Goal: Task Accomplishment & Management: Manage account settings

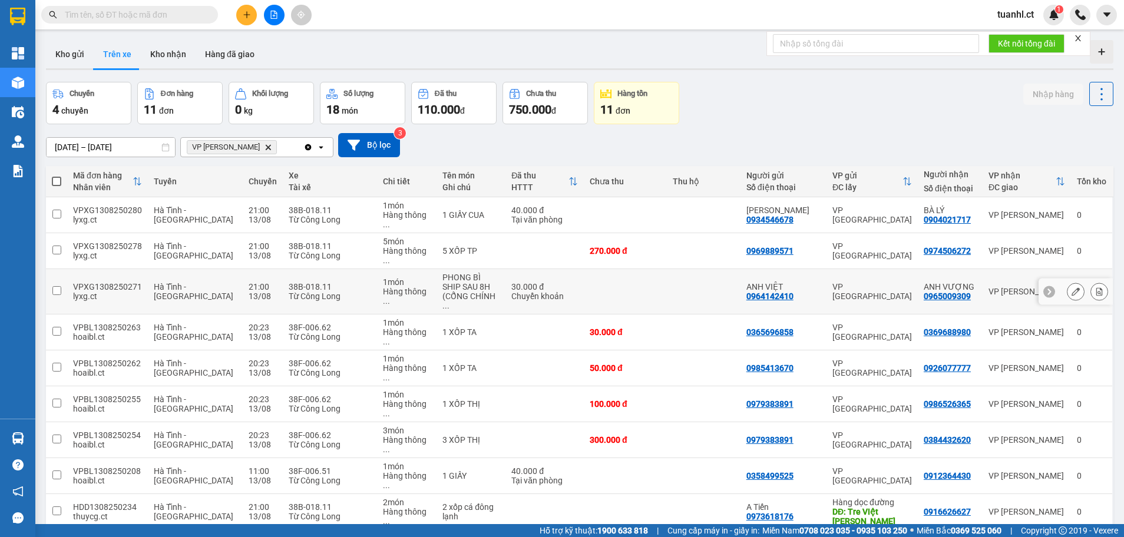
scroll to position [54, 0]
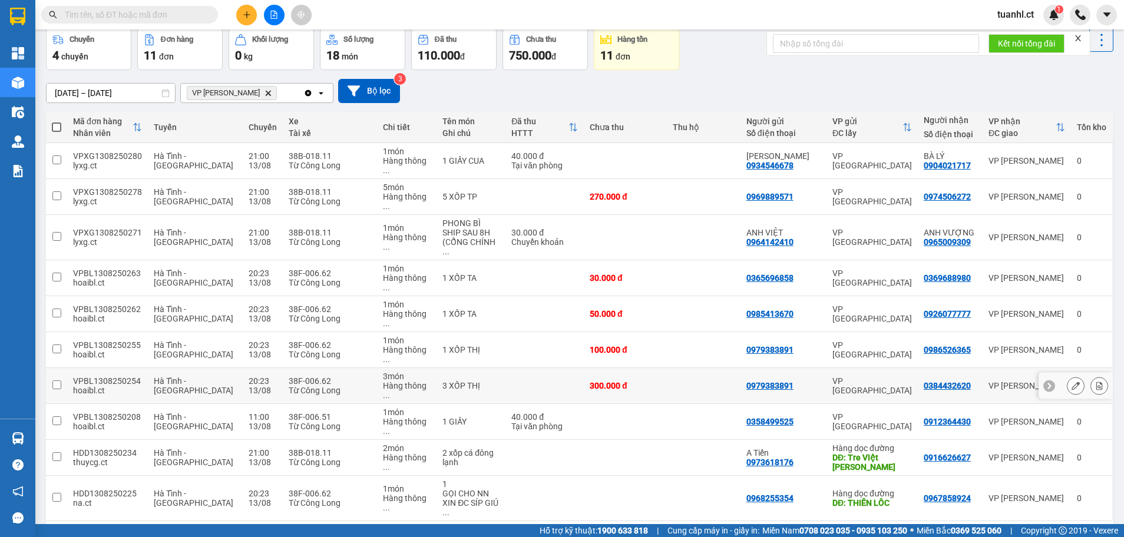
click at [65, 368] on td at bounding box center [56, 386] width 21 height 36
checkbox input "true"
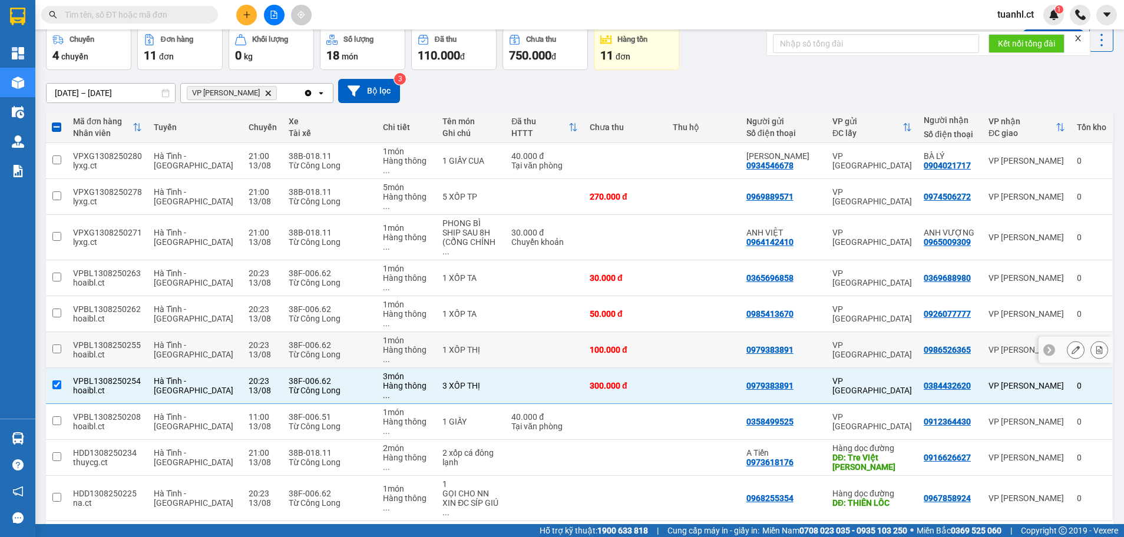
click at [58, 345] on input "checkbox" at bounding box center [56, 349] width 9 height 9
checkbox input "true"
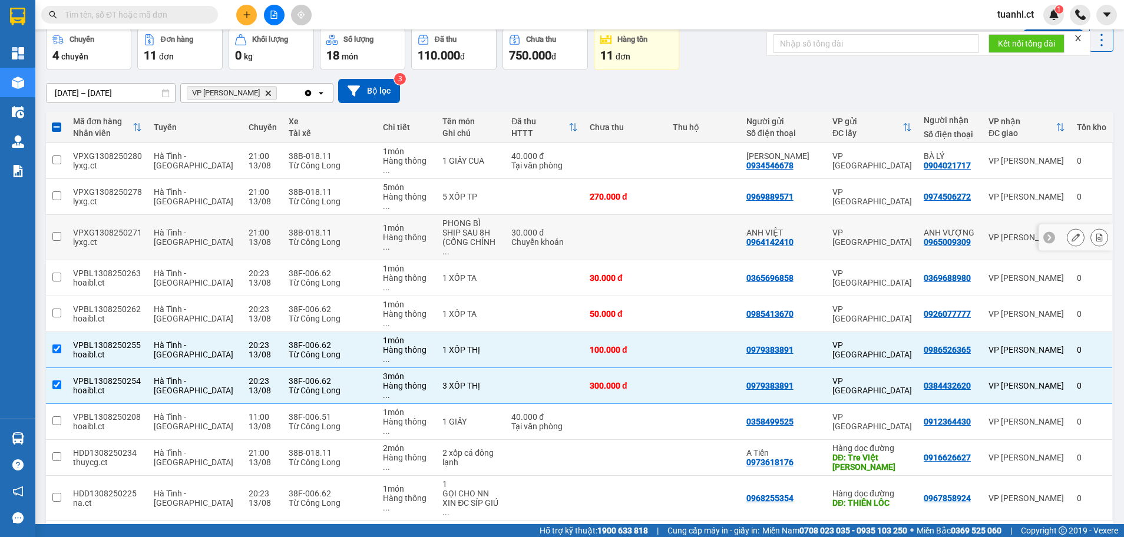
click at [55, 232] on input "checkbox" at bounding box center [56, 236] width 9 height 9
checkbox input "true"
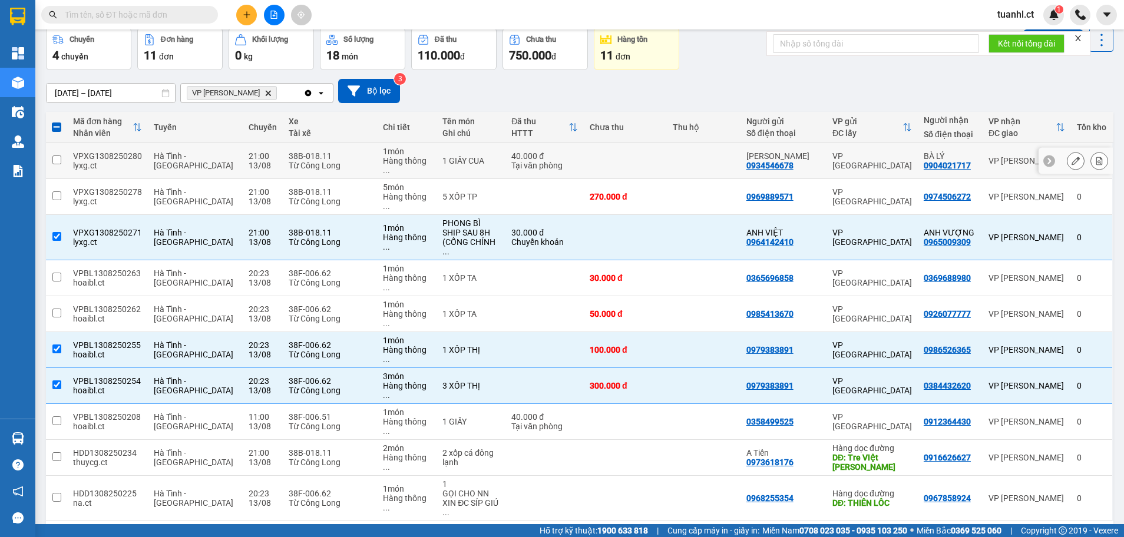
click at [67, 156] on td at bounding box center [56, 161] width 21 height 36
checkbox input "true"
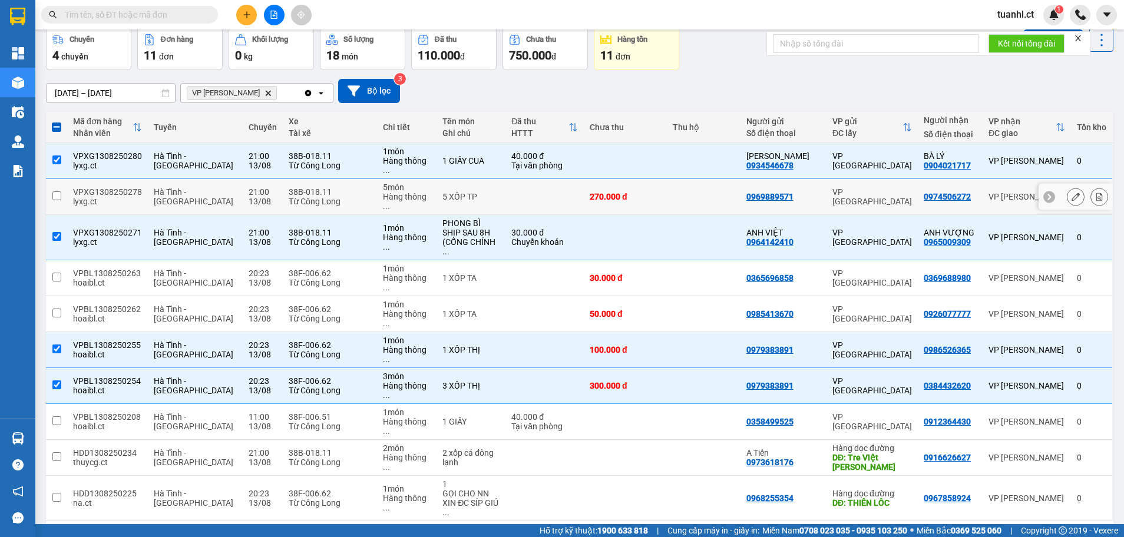
click at [61, 179] on td at bounding box center [56, 197] width 21 height 36
checkbox input "true"
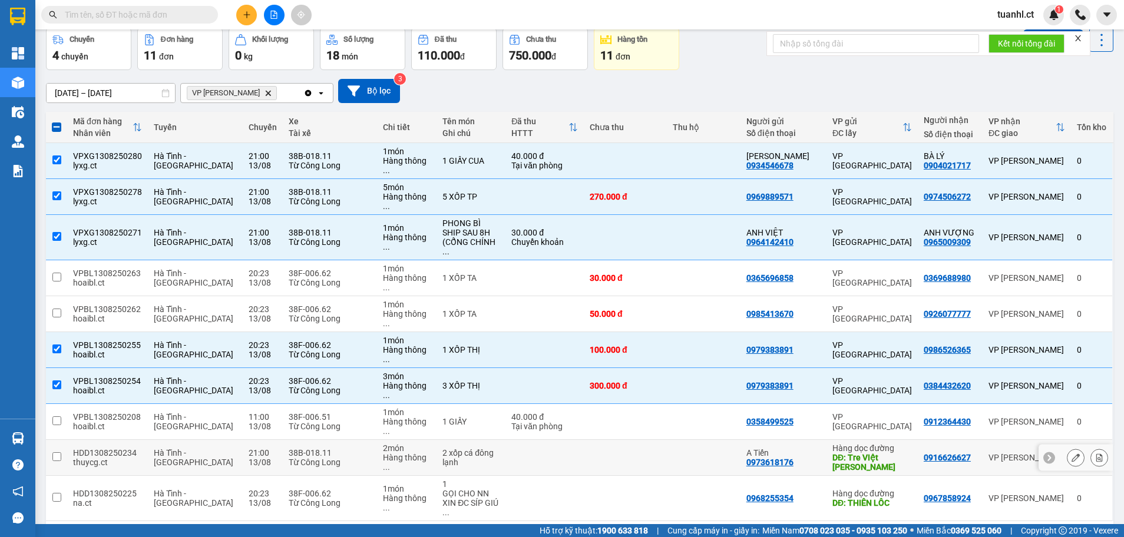
drag, startPoint x: 71, startPoint y: 376, endPoint x: 62, endPoint y: 393, distance: 19.0
click at [71, 440] on td "HDD1308250234 thuycg.ct" at bounding box center [107, 458] width 81 height 36
checkbox input "true"
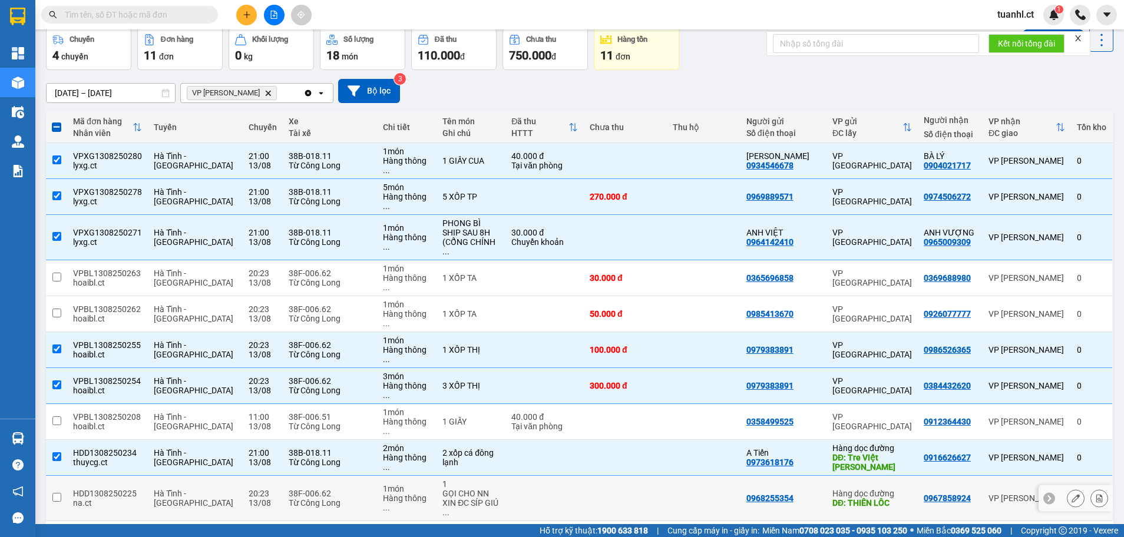
click at [55, 476] on td at bounding box center [56, 498] width 21 height 45
checkbox input "true"
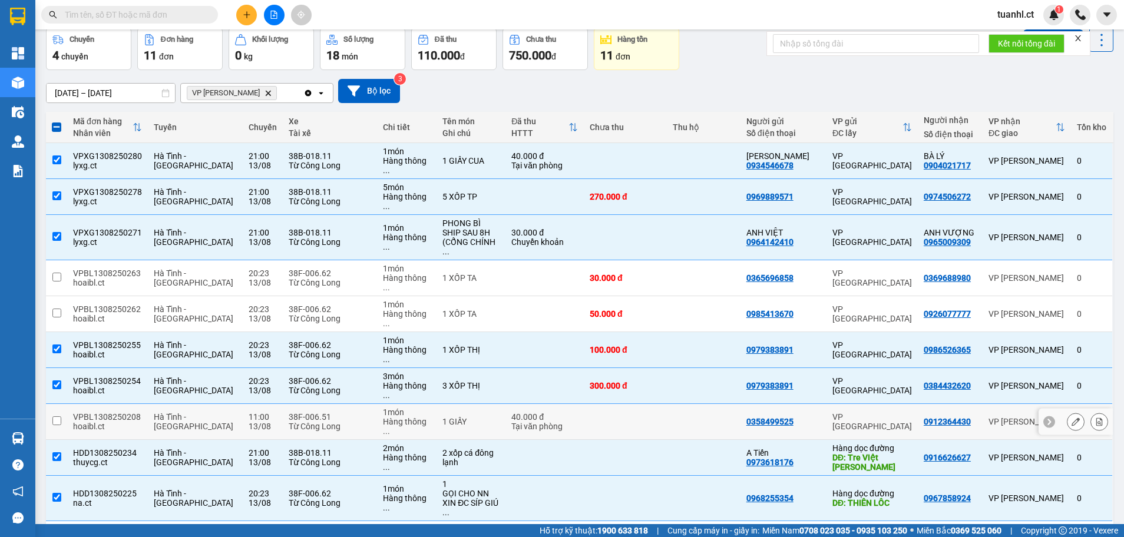
click at [60, 416] on input "checkbox" at bounding box center [56, 420] width 9 height 9
checkbox input "true"
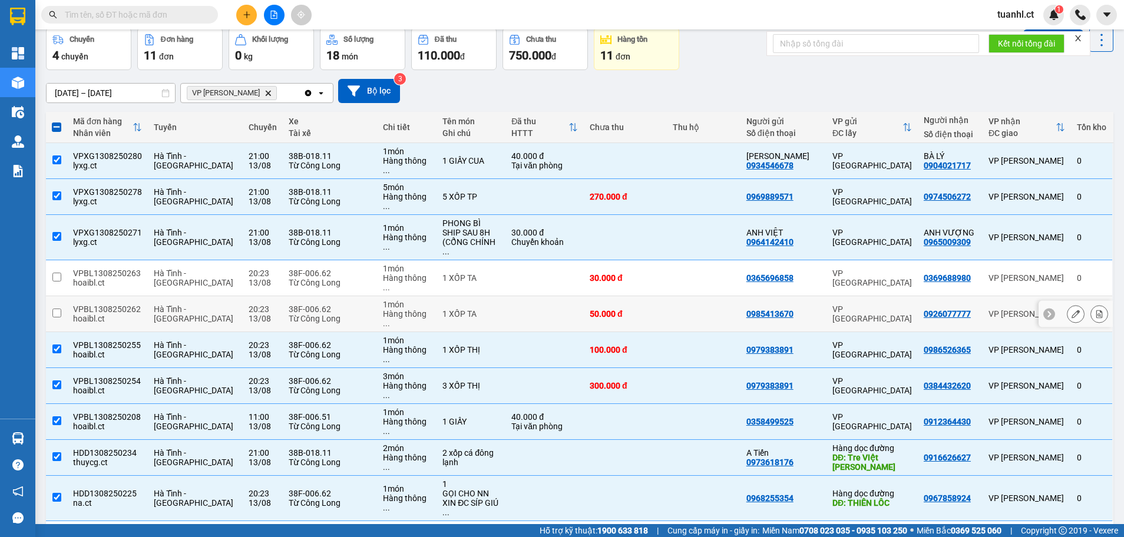
click at [60, 296] on td at bounding box center [56, 314] width 21 height 36
checkbox input "true"
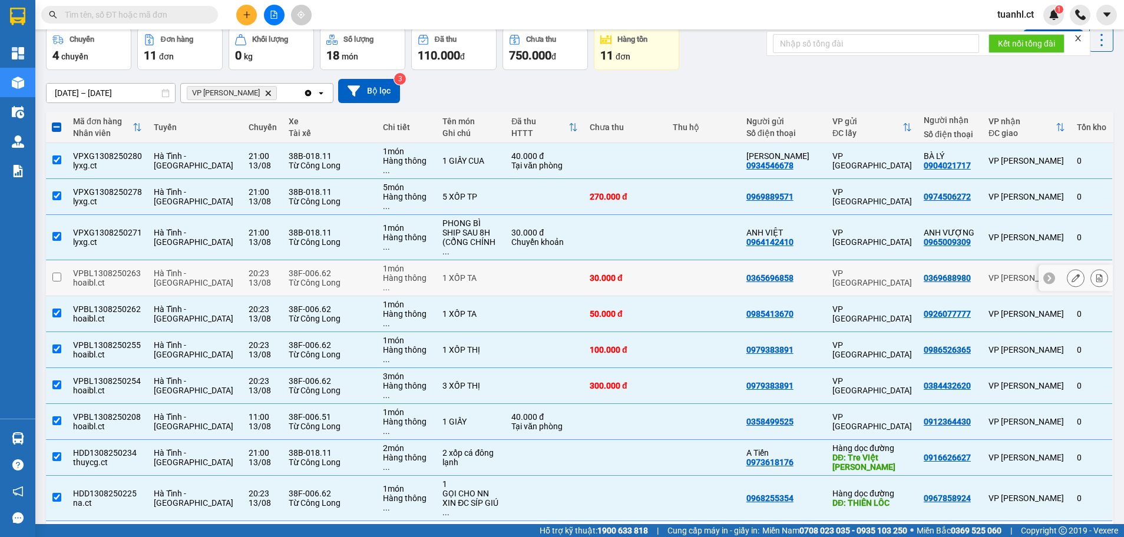
click at [62, 260] on td at bounding box center [56, 278] width 21 height 36
checkbox input "true"
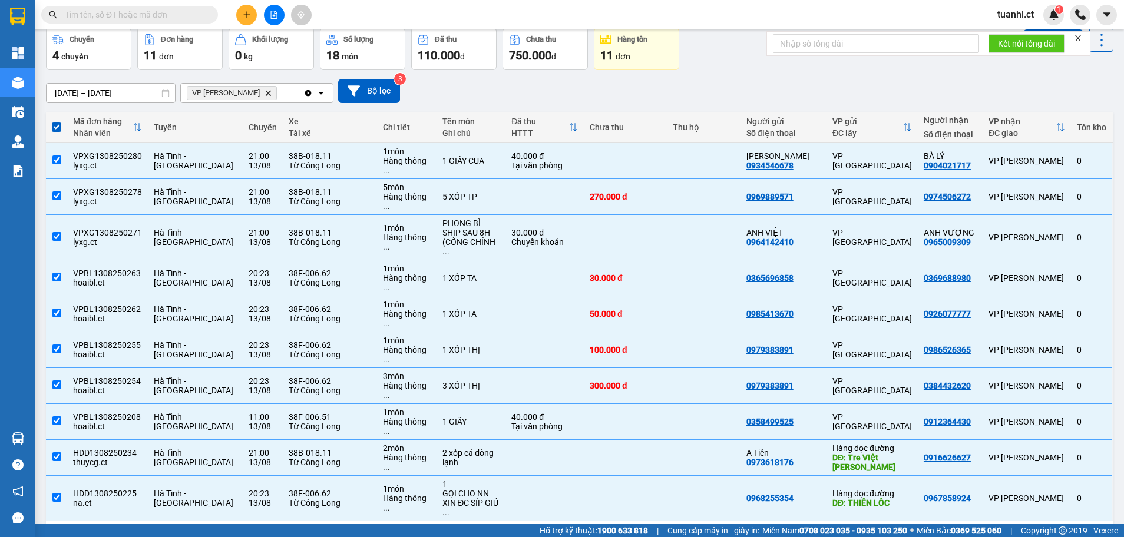
click at [976, 531] on button "2" at bounding box center [985, 540] width 18 height 18
checkbox input "false"
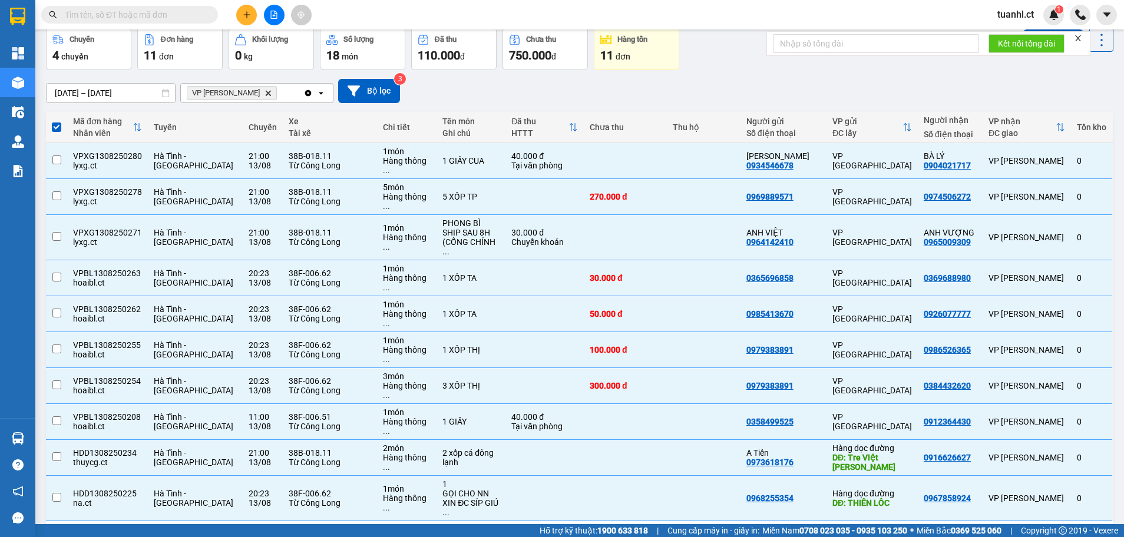
checkbox input "false"
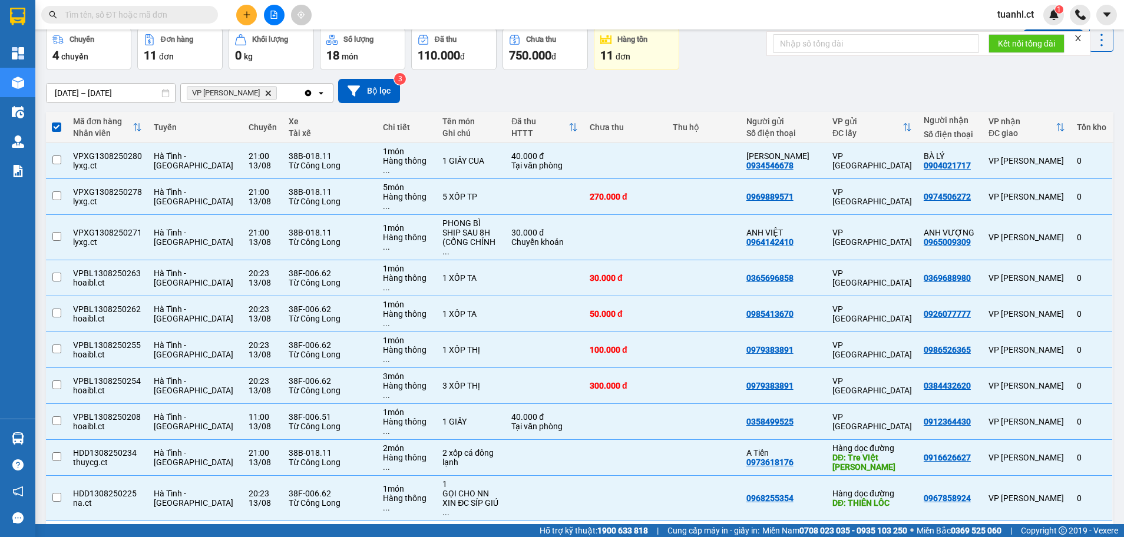
checkbox input "false"
